Goal: Information Seeking & Learning: Learn about a topic

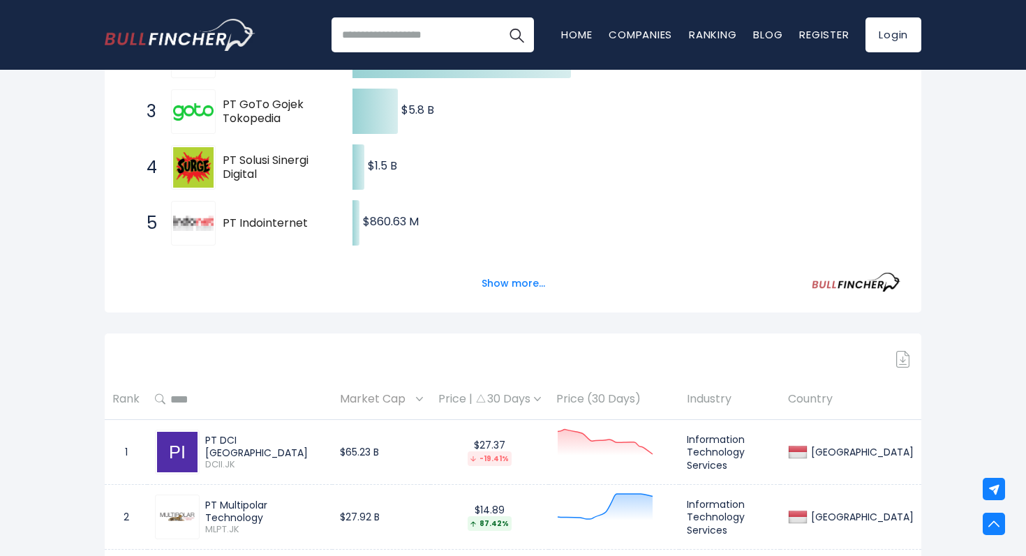
scroll to position [408, 0]
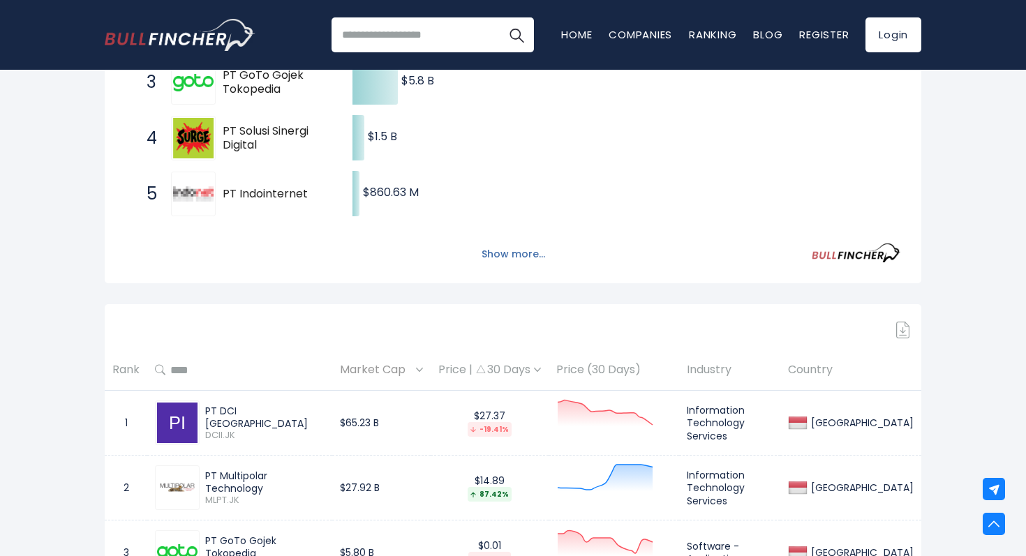
click at [499, 253] on button "Show more..." at bounding box center [513, 254] width 80 height 23
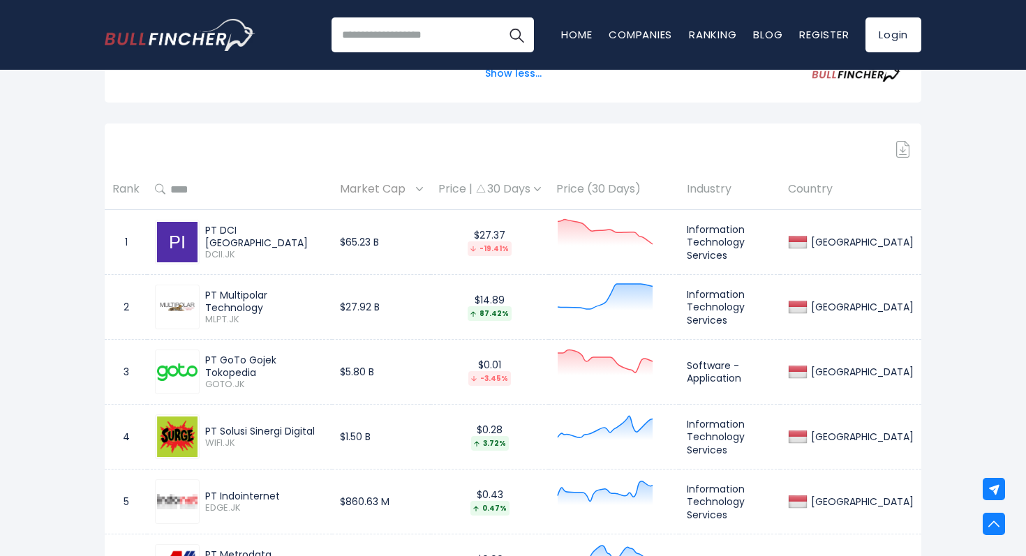
scroll to position [830, 0]
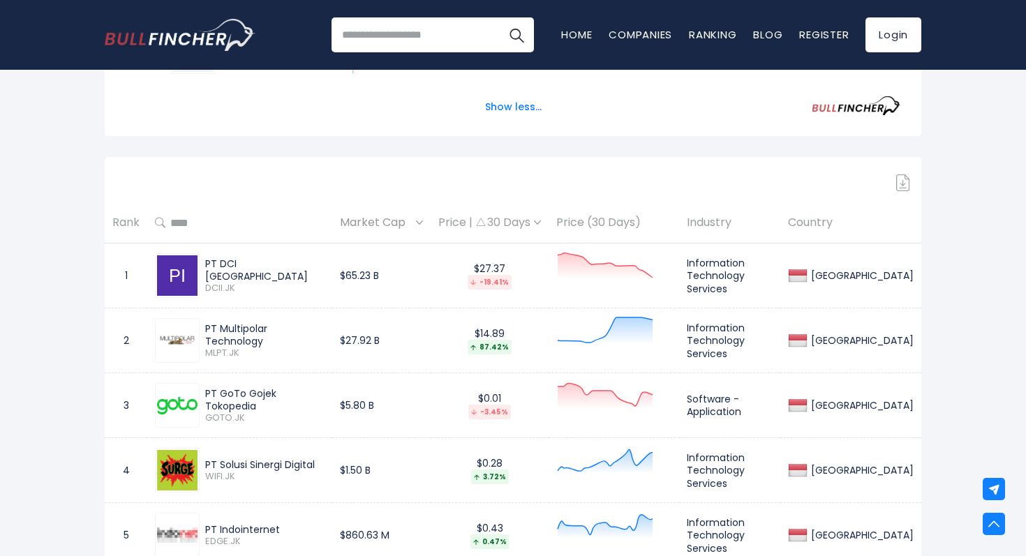
click at [420, 42] on input "search" at bounding box center [432, 34] width 202 height 35
type input "*"
type input "**********"
click at [499, 17] on button "Search" at bounding box center [516, 34] width 35 height 35
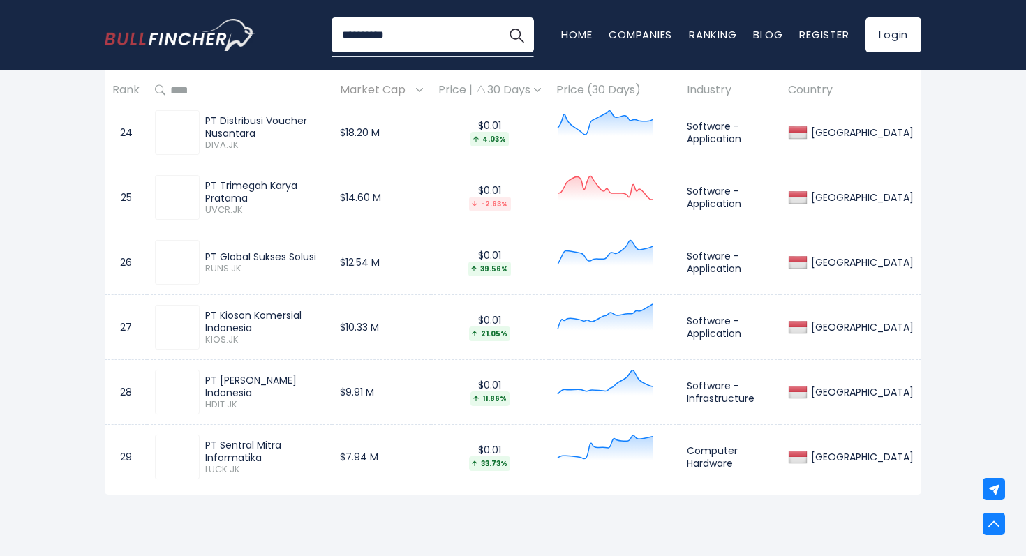
scroll to position [2489, 0]
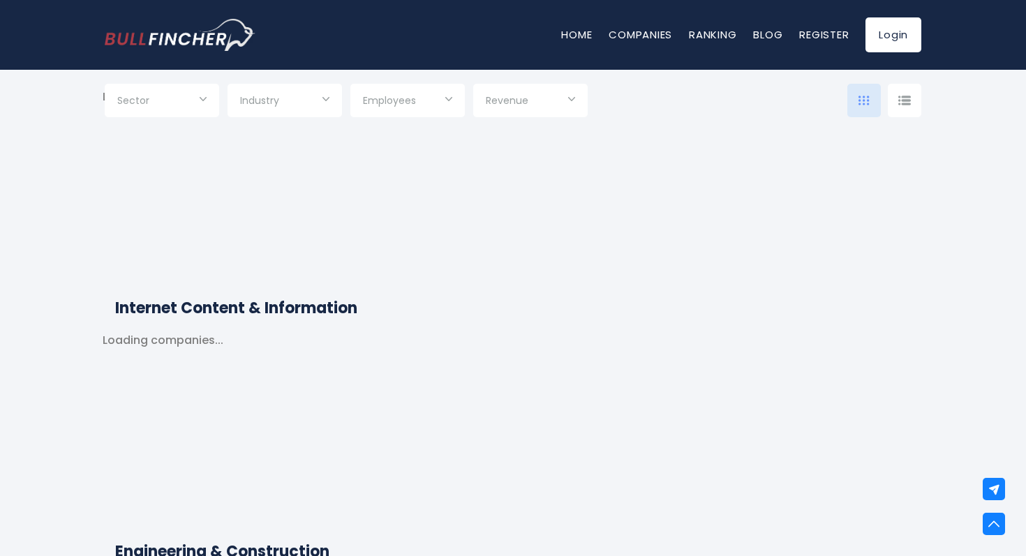
scroll to position [2321, 0]
